Goal: Transaction & Acquisition: Book appointment/travel/reservation

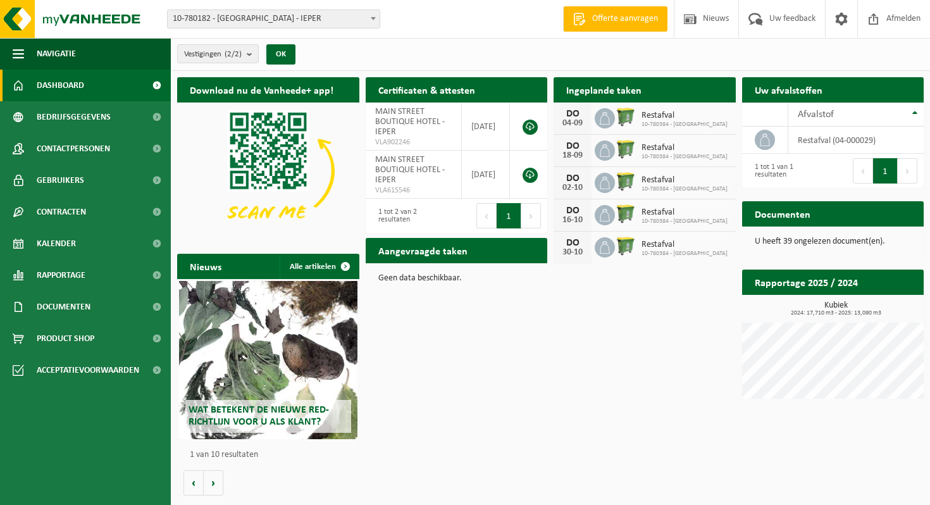
click at [593, 92] on h2 "Ingeplande taken" at bounding box center [604, 89] width 101 height 25
click at [576, 142] on div "DO" at bounding box center [572, 146] width 25 height 10
click at [589, 89] on h2 "Ingeplande taken" at bounding box center [604, 89] width 101 height 25
click at [591, 329] on div "Download nu de Vanheede+ app! Verberg Certificaten & attesten Bekijk uw certifi…" at bounding box center [550, 287] width 753 height 432
click at [608, 97] on h2 "Ingeplande taken" at bounding box center [604, 89] width 101 height 25
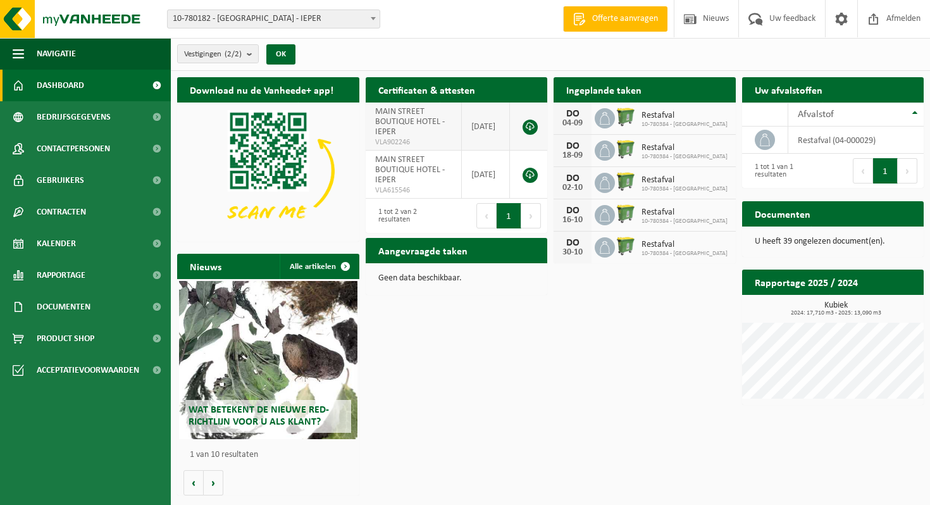
click at [401, 122] on span "MAIN STREET BOUTIQUE HOTEL - IEPER" at bounding box center [410, 122] width 70 height 30
click at [541, 224] on button "Volgende" at bounding box center [532, 215] width 20 height 25
click at [530, 176] on link at bounding box center [530, 175] width 15 height 15
click at [600, 84] on h2 "Ingeplande taken" at bounding box center [604, 89] width 101 height 25
click at [598, 92] on h2 "Ingeplande taken" at bounding box center [604, 89] width 101 height 25
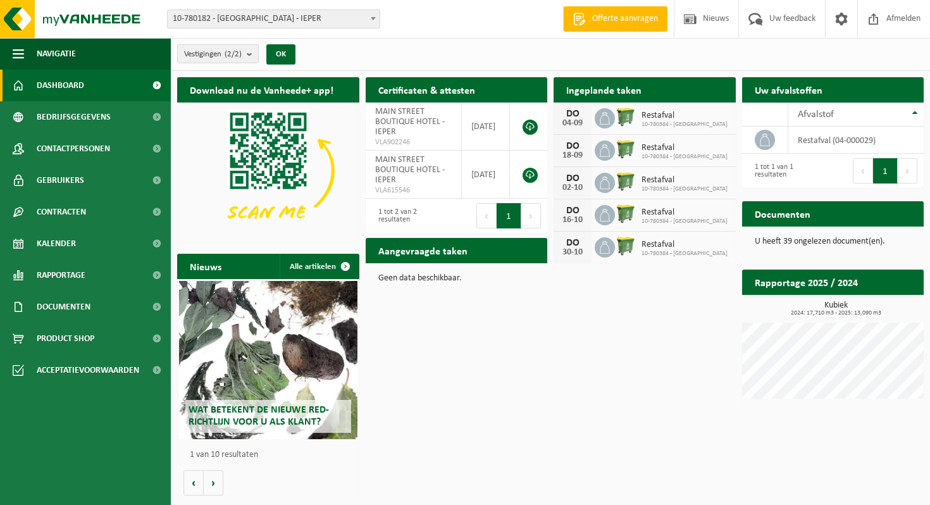
click at [598, 92] on h2 "Ingeplande taken" at bounding box center [604, 89] width 101 height 25
click at [606, 263] on div "Ingeplande taken Bekijk uw kalender DO 04-09 Restafval 10-780384 - MAIN STREET …" at bounding box center [645, 170] width 189 height 199
click at [606, 237] on div at bounding box center [605, 247] width 20 height 20
click at [610, 156] on icon at bounding box center [605, 150] width 13 height 13
click at [600, 118] on icon at bounding box center [605, 118] width 13 height 13
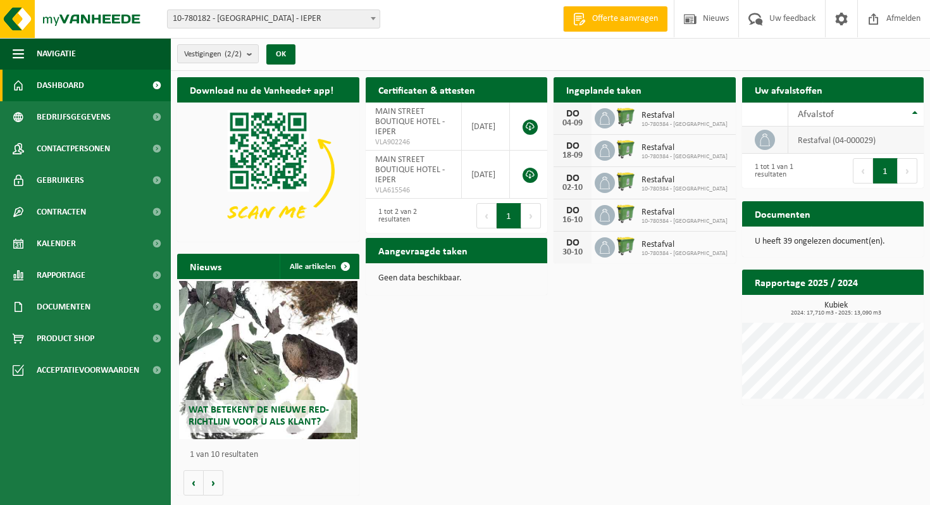
click at [835, 141] on td "restafval (04-000029)" at bounding box center [856, 140] width 135 height 27
click at [697, 322] on div "Download nu de Vanheede+ app! Verberg Certificaten & attesten Bekijk uw certifi…" at bounding box center [550, 287] width 753 height 432
click at [544, 339] on div "Download nu de Vanheede+ app! Verberg Certificaten & attesten Bekijk uw certifi…" at bounding box center [550, 287] width 753 height 432
click at [94, 122] on span "Bedrijfsgegevens" at bounding box center [74, 117] width 74 height 32
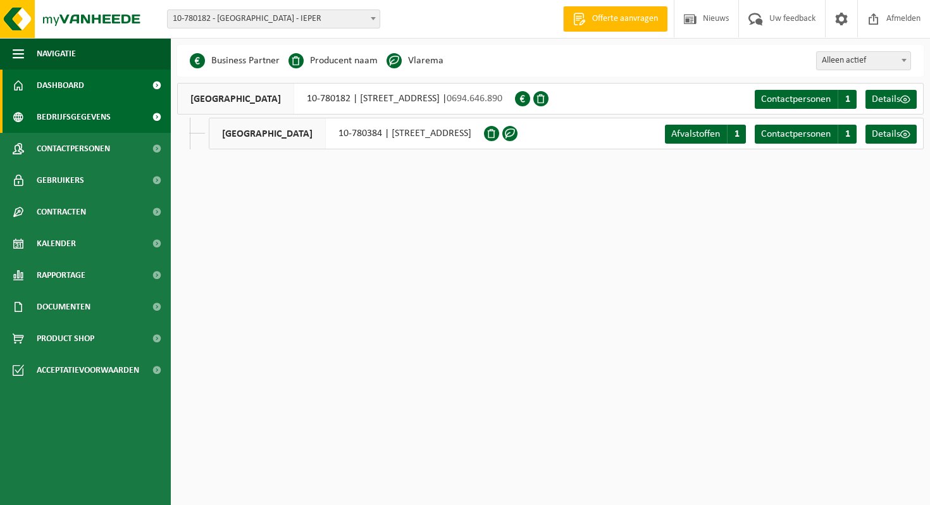
click at [91, 87] on link "Dashboard" at bounding box center [85, 86] width 171 height 32
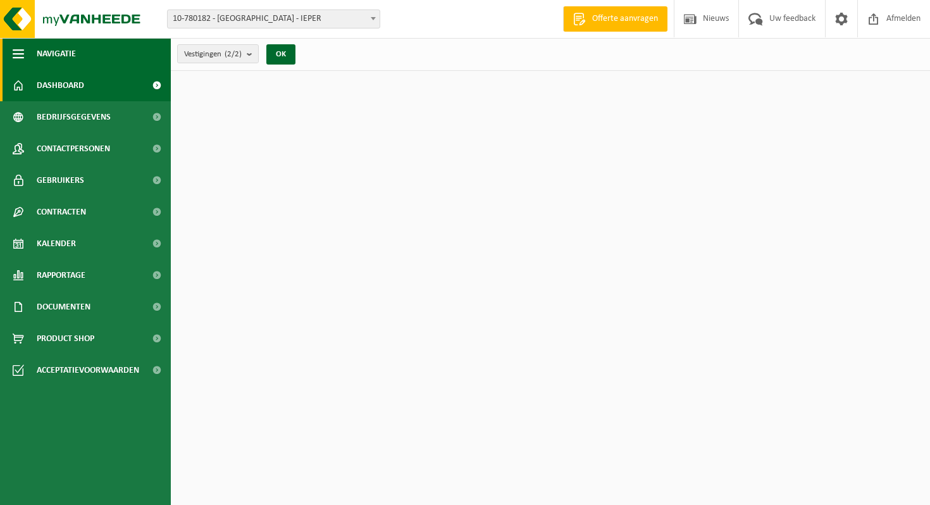
click at [84, 60] on button "Navigatie" at bounding box center [85, 54] width 171 height 32
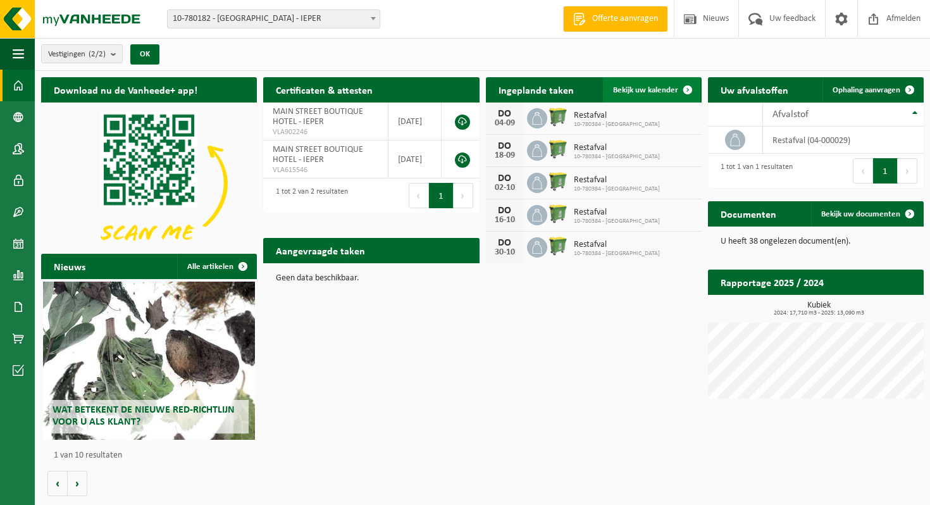
click at [672, 89] on span "Bekijk uw kalender" at bounding box center [645, 90] width 65 height 8
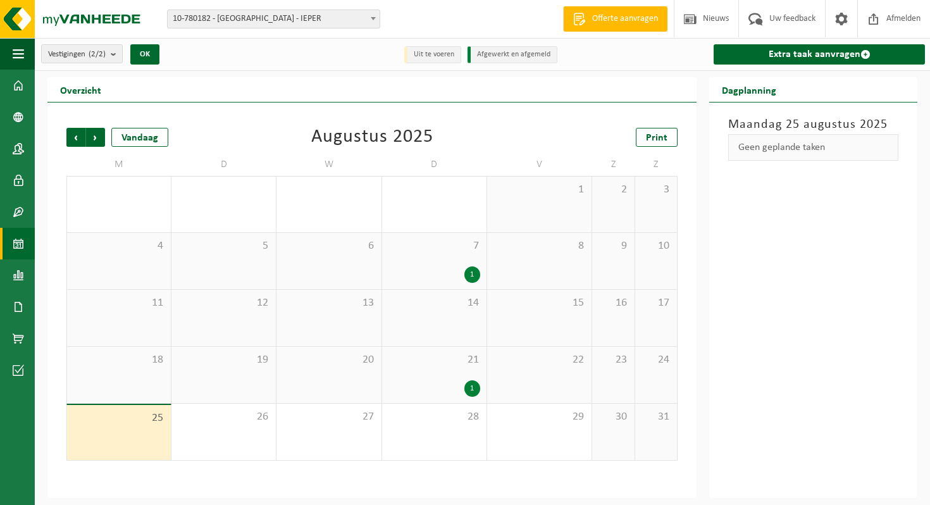
click at [764, 153] on div "Geen geplande taken" at bounding box center [814, 147] width 170 height 27
click at [789, 53] on link "Extra taak aanvragen" at bounding box center [819, 54] width 211 height 20
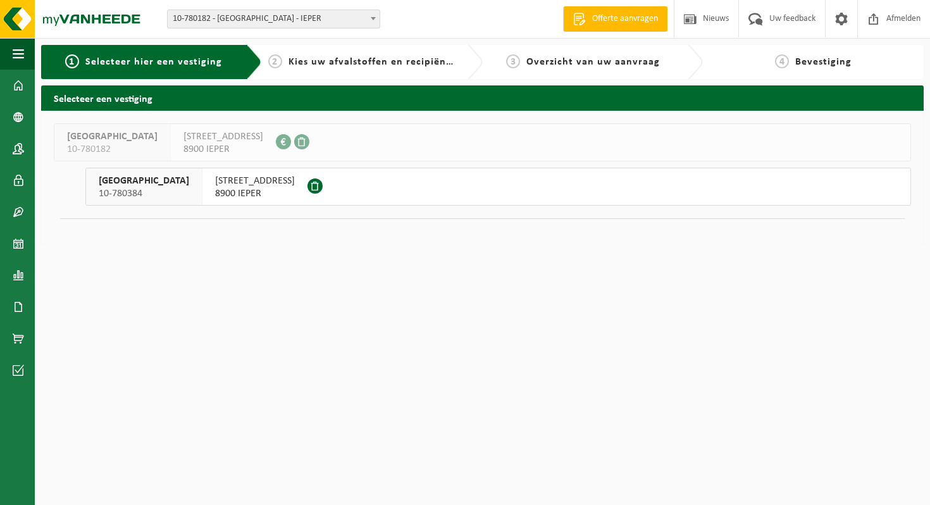
click at [432, 182] on button "MAIN STREET BOUTIQUE HOTEL 10-780384 RIJSELSTRAAT 134 8900 IEPER" at bounding box center [498, 187] width 826 height 38
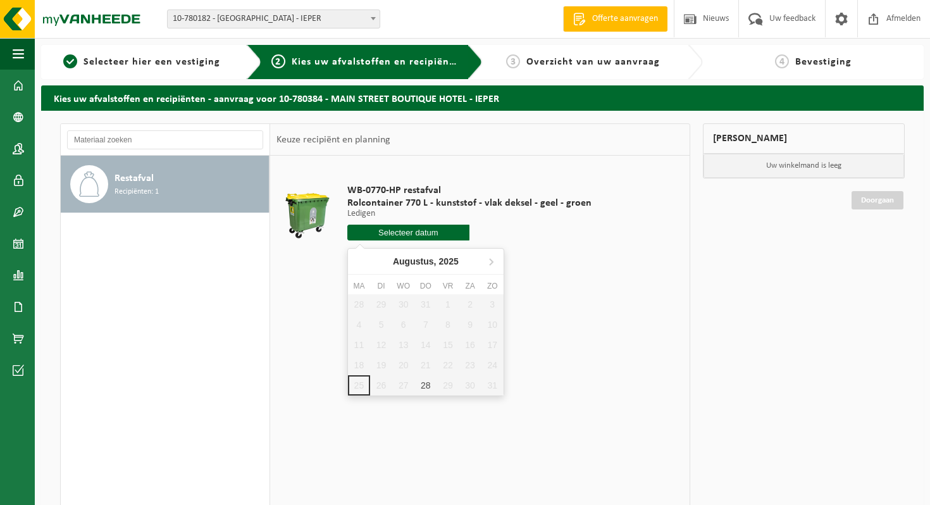
click at [440, 235] on input "text" at bounding box center [409, 233] width 122 height 16
click at [426, 387] on div "28" at bounding box center [426, 385] width 22 height 20
type input "Van [DATE]"
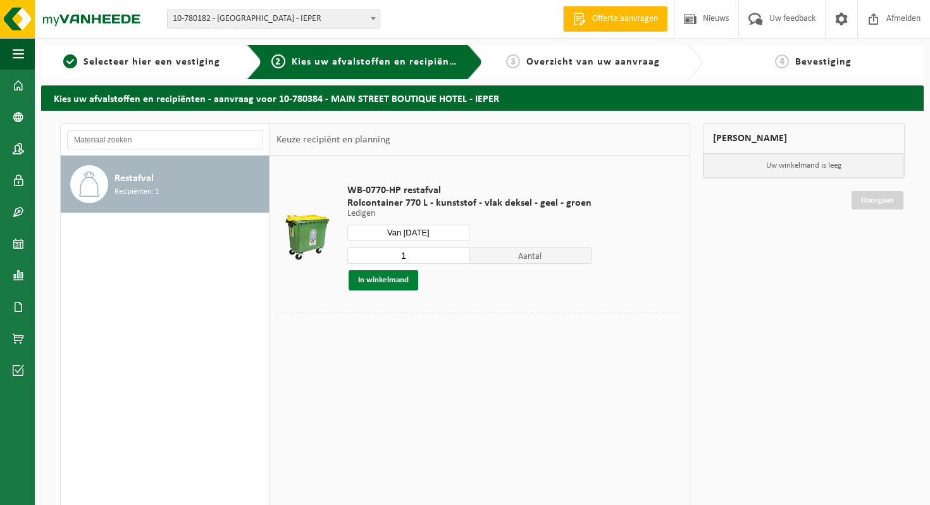
click at [393, 283] on button "In winkelmand" at bounding box center [384, 280] width 70 height 20
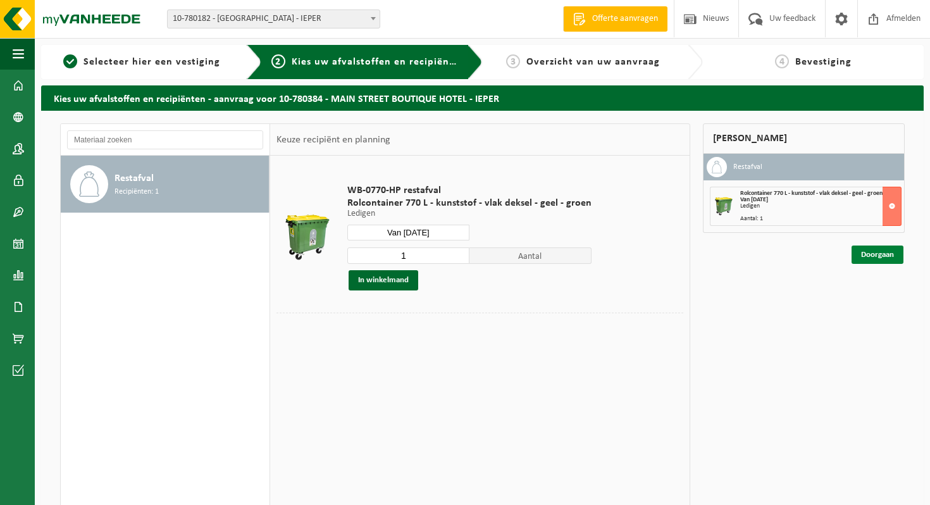
click at [870, 252] on link "Doorgaan" at bounding box center [878, 255] width 52 height 18
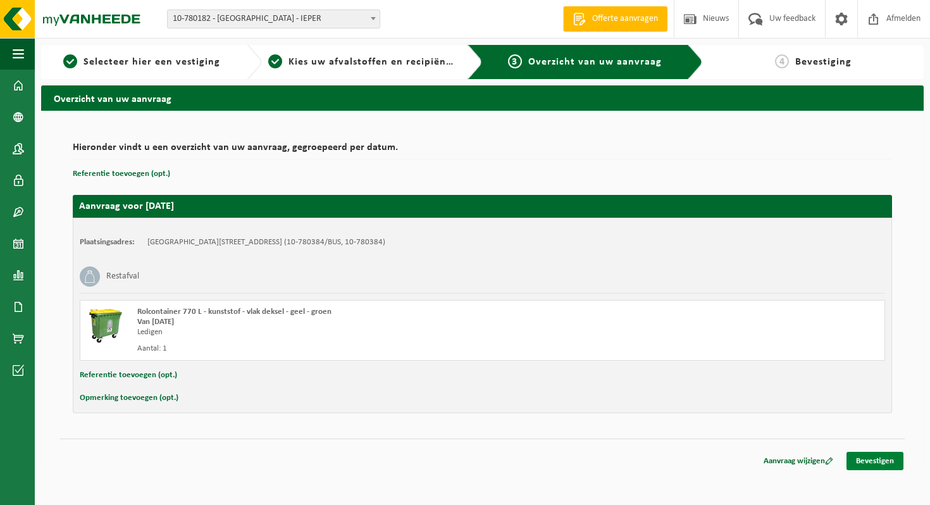
click at [858, 458] on link "Bevestigen" at bounding box center [875, 461] width 57 height 18
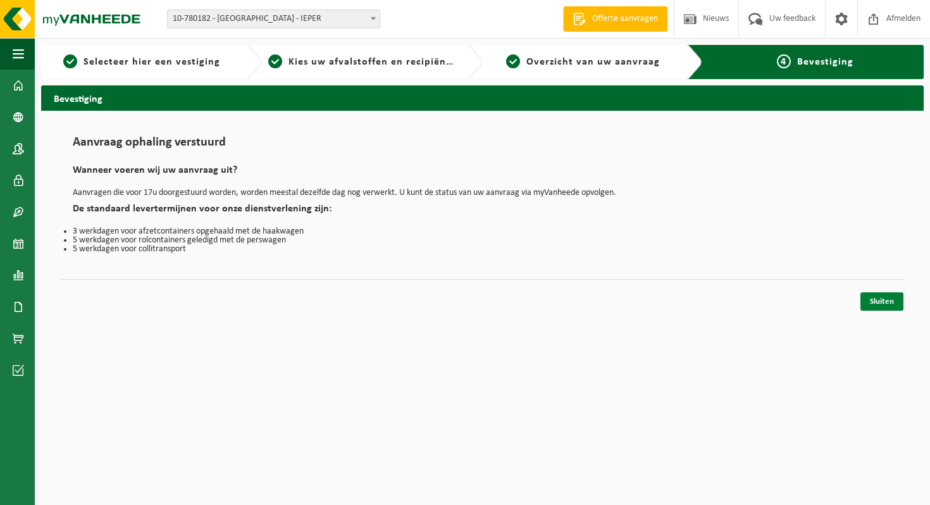
click at [872, 303] on link "Sluiten" at bounding box center [882, 301] width 43 height 18
